Goal: Task Accomplishment & Management: Manage account settings

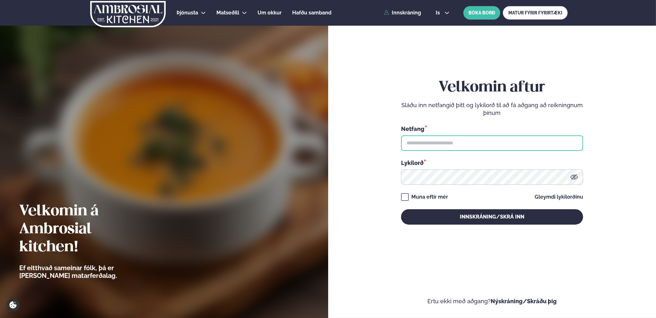
click at [421, 135] on input "text" at bounding box center [492, 142] width 182 height 15
type input "**********"
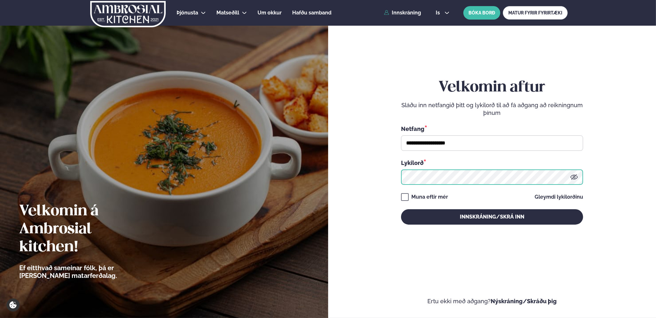
click at [401, 209] on button "Innskráning/Skrá inn" at bounding box center [492, 216] width 182 height 15
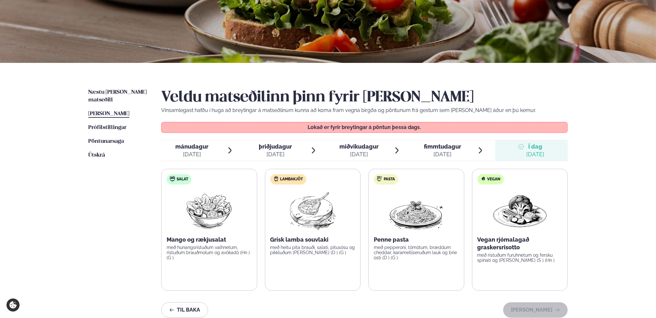
scroll to position [96, 0]
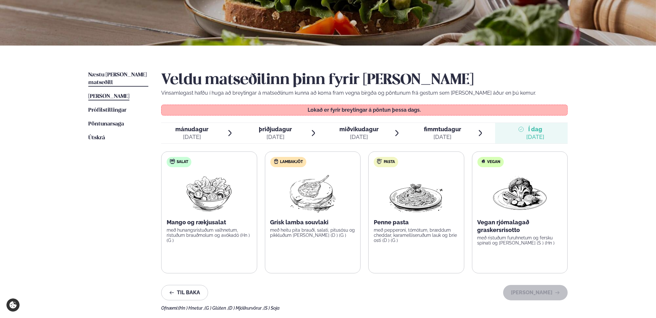
click at [135, 76] on span "Næstu [PERSON_NAME] matseðill" at bounding box center [117, 78] width 58 height 13
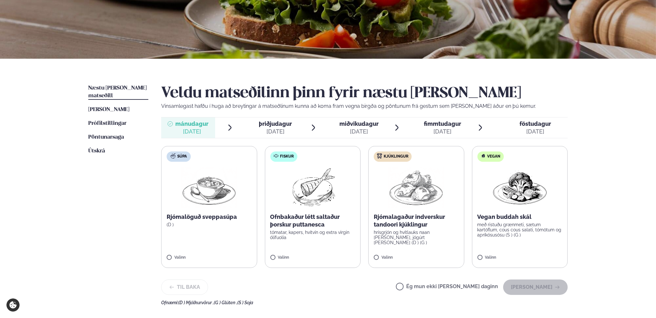
scroll to position [96, 0]
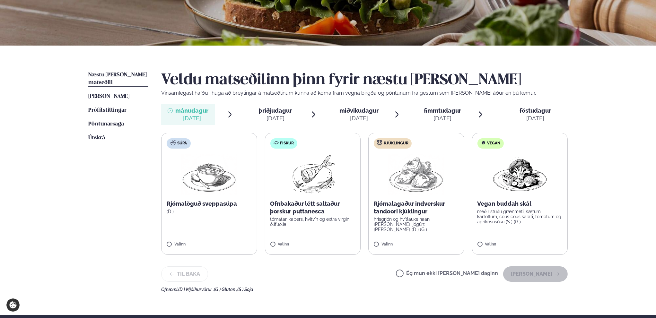
click at [280, 115] on div "[DATE]" at bounding box center [275, 119] width 33 height 8
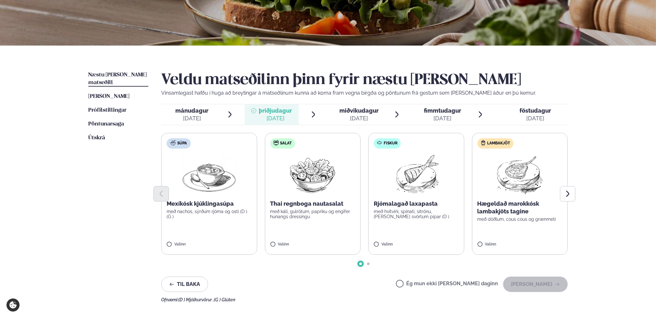
click at [352, 116] on div "[DATE]" at bounding box center [358, 119] width 39 height 8
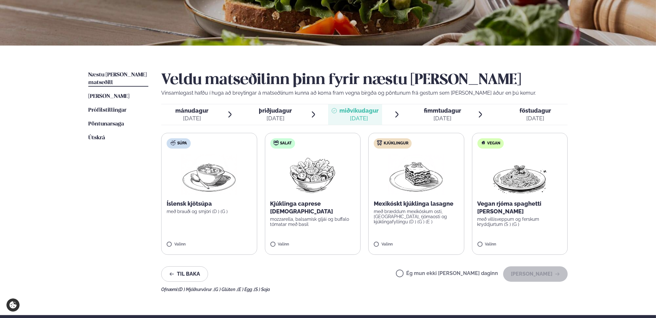
drag, startPoint x: 442, startPoint y: 115, endPoint x: 445, endPoint y: 115, distance: 3.3
click at [442, 115] on div "[DATE]" at bounding box center [442, 119] width 37 height 8
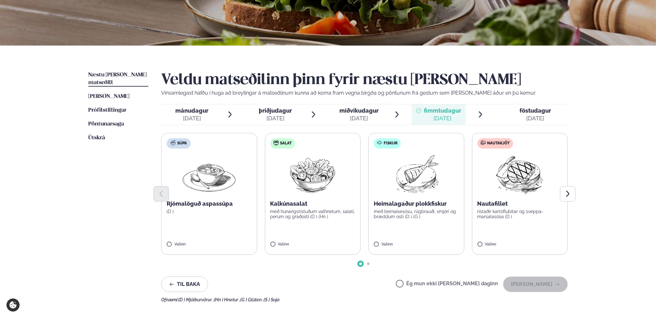
click at [537, 114] on div "föstudagur fös." at bounding box center [534, 111] width 31 height 8
